Goal: Transaction & Acquisition: Purchase product/service

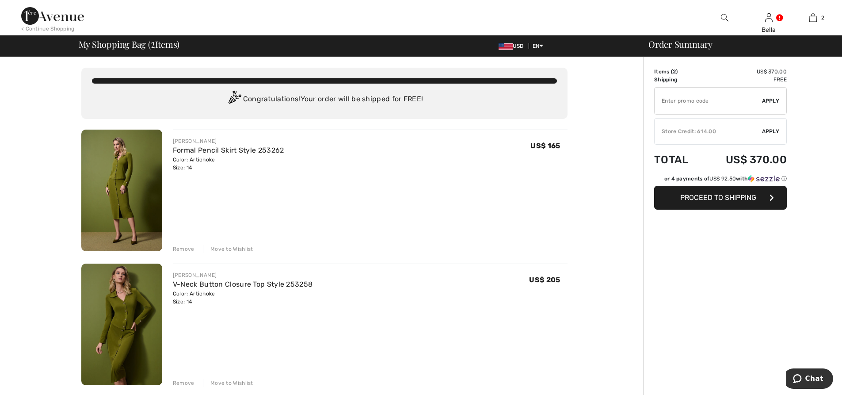
click at [695, 125] on div "✔ Store Credit: 614.00 Apply Remove" at bounding box center [720, 131] width 133 height 27
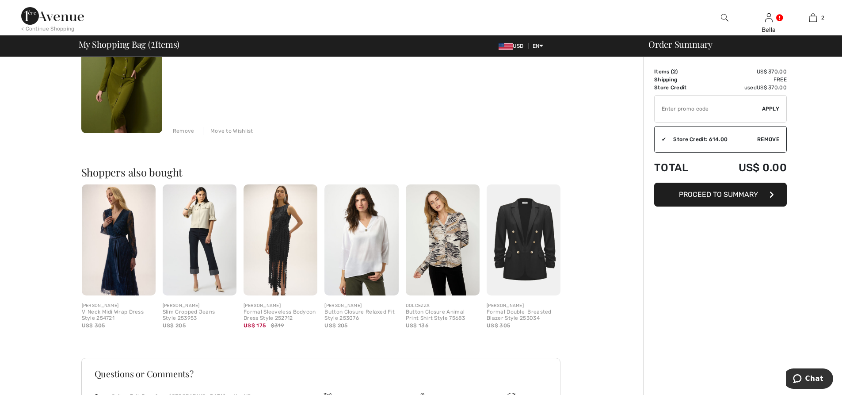
scroll to position [265, 0]
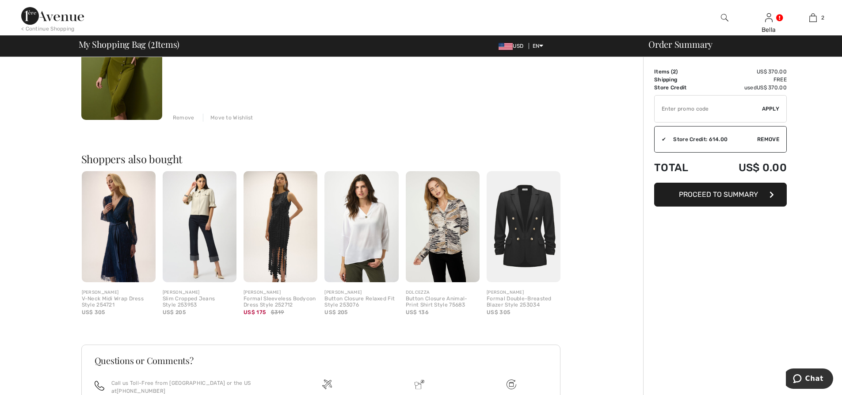
click at [695, 191] on span "Proceed to Summary" at bounding box center [718, 194] width 79 height 8
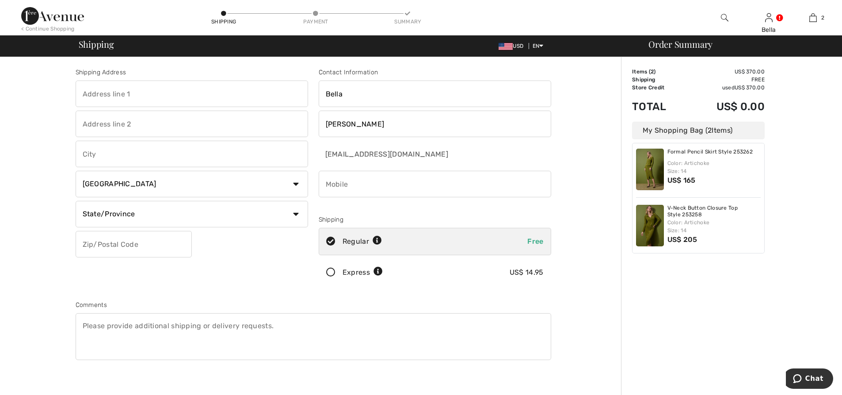
scroll to position [7, 0]
click at [159, 92] on input "text" at bounding box center [192, 93] width 232 height 27
type input "[STREET_ADDRESS]"
click at [136, 180] on select "Country [GEOGRAPHIC_DATA] [GEOGRAPHIC_DATA] [GEOGRAPHIC_DATA] [GEOGRAPHIC_DATA]…" at bounding box center [192, 184] width 232 height 27
select select "US"
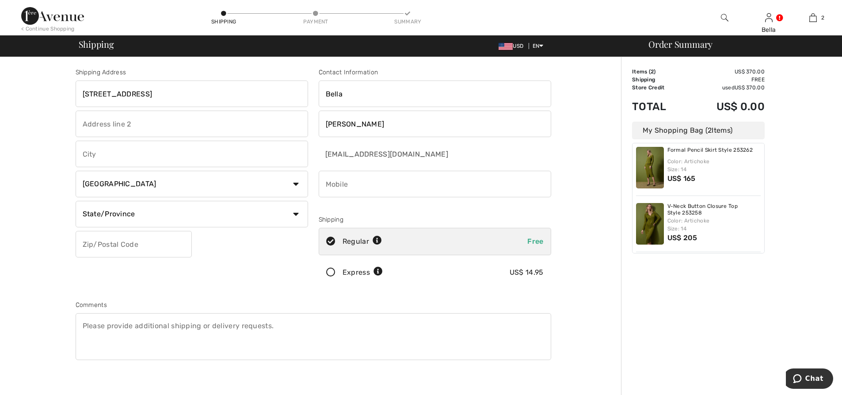
click at [76, 171] on select "Country [GEOGRAPHIC_DATA] [GEOGRAPHIC_DATA] [GEOGRAPHIC_DATA] [GEOGRAPHIC_DATA]…" at bounding box center [192, 184] width 232 height 27
click at [142, 154] on input "text" at bounding box center [192, 153] width 232 height 27
type input "lakewood"
click at [294, 210] on select "State/Province [US_STATE] [US_STATE] [US_STATE] [US_STATE] [US_STATE] [US_STATE…" at bounding box center [192, 214] width 232 height 27
select select "NJ"
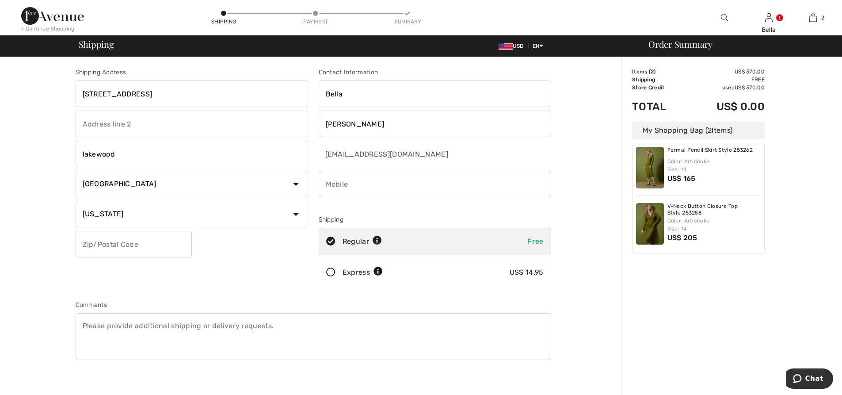
click at [76, 201] on select "State/Province [US_STATE] [US_STATE] [US_STATE] [US_STATE] [US_STATE] [US_STATE…" at bounding box center [192, 214] width 232 height 27
click at [147, 238] on input "text" at bounding box center [134, 244] width 116 height 27
type input "08701"
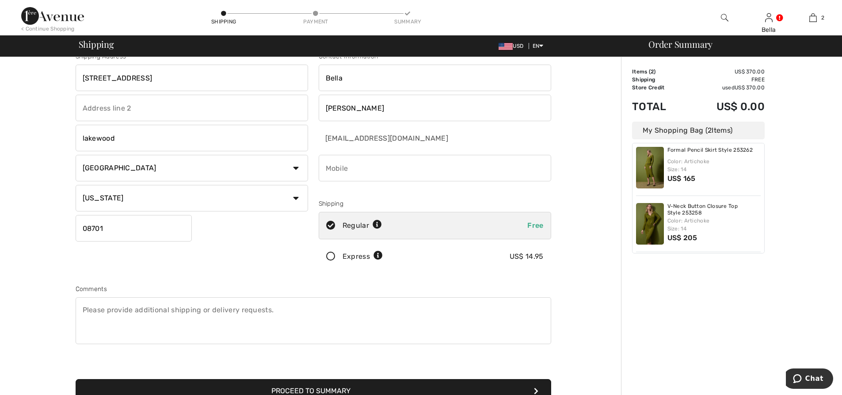
scroll to position [0, 0]
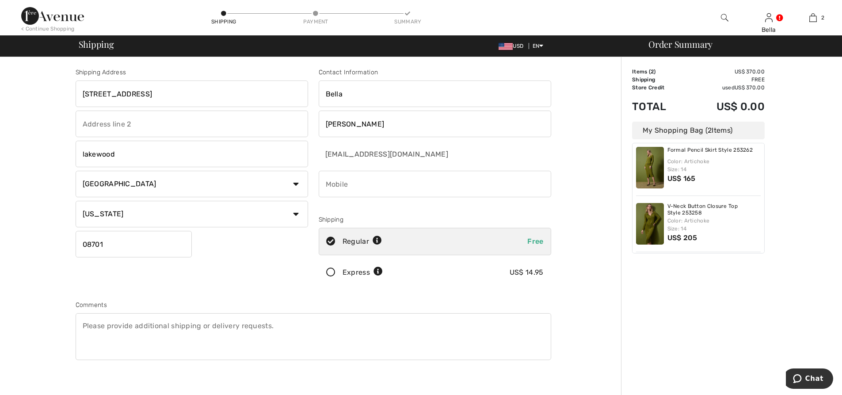
click at [453, 181] on input "phone" at bounding box center [435, 184] width 232 height 27
type input "7187919528"
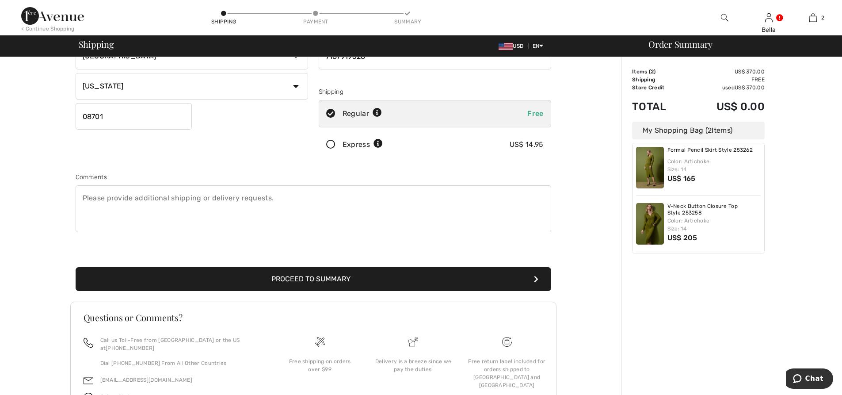
scroll to position [133, 0]
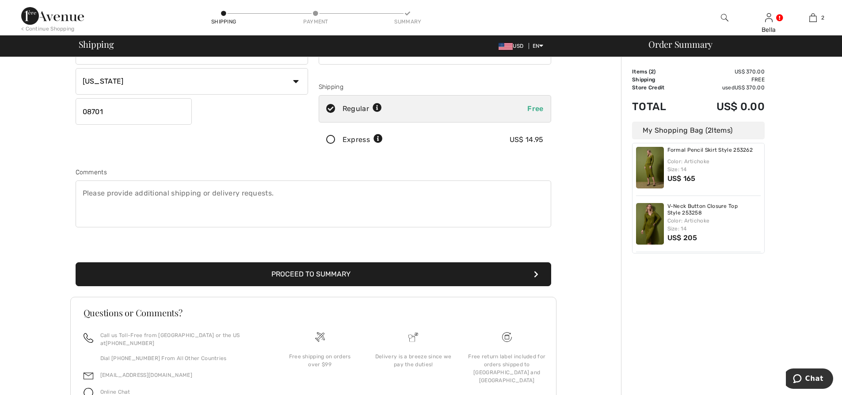
click at [370, 267] on button "Proceed to Summary" at bounding box center [313, 274] width 475 height 24
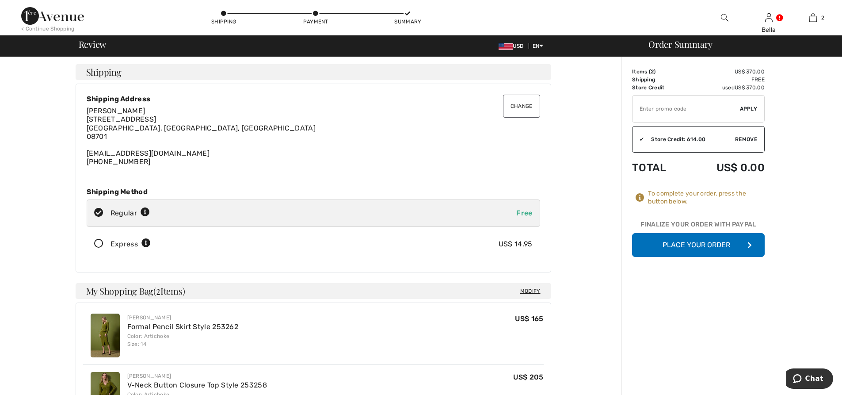
click at [694, 239] on button "Place Your Order" at bounding box center [698, 245] width 133 height 24
